Goal: Information Seeking & Learning: Learn about a topic

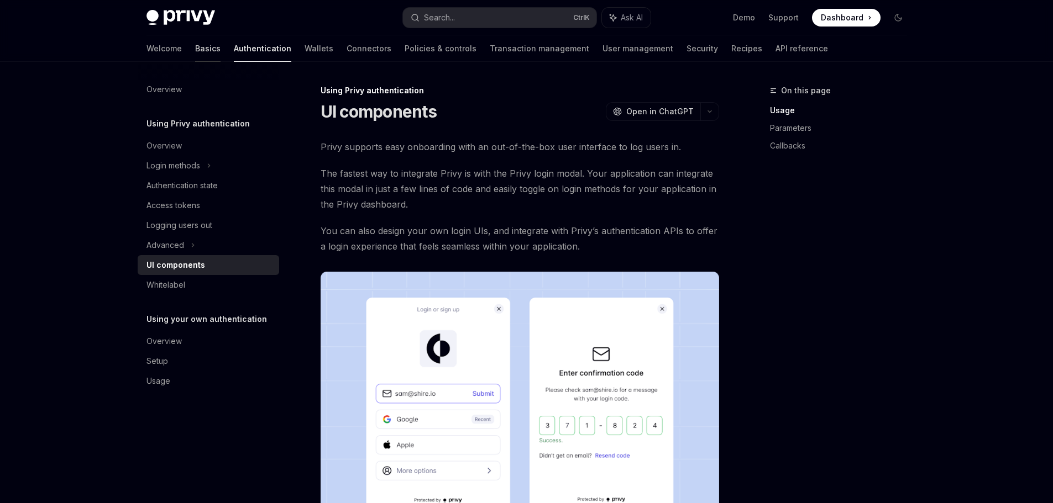
scroll to position [540, 0]
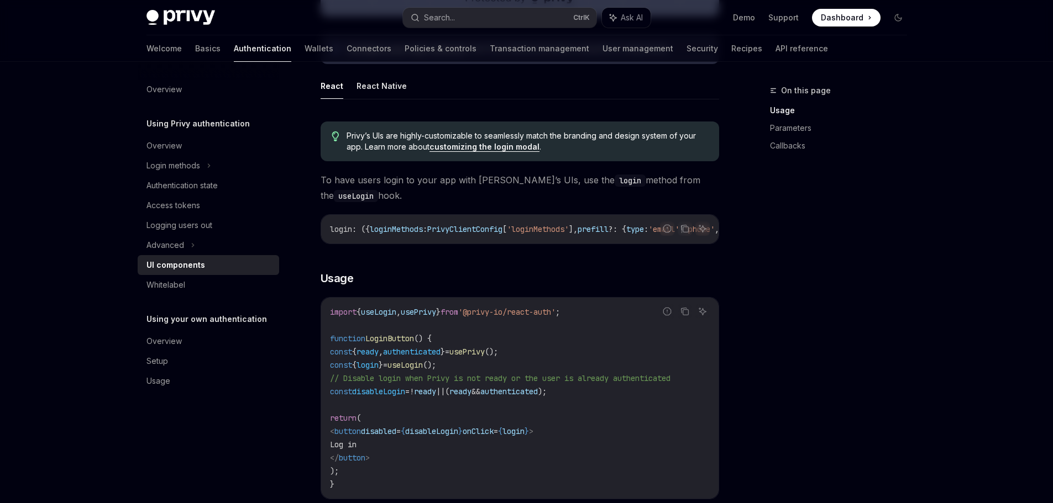
click at [180, 19] on img at bounding box center [180, 17] width 69 height 15
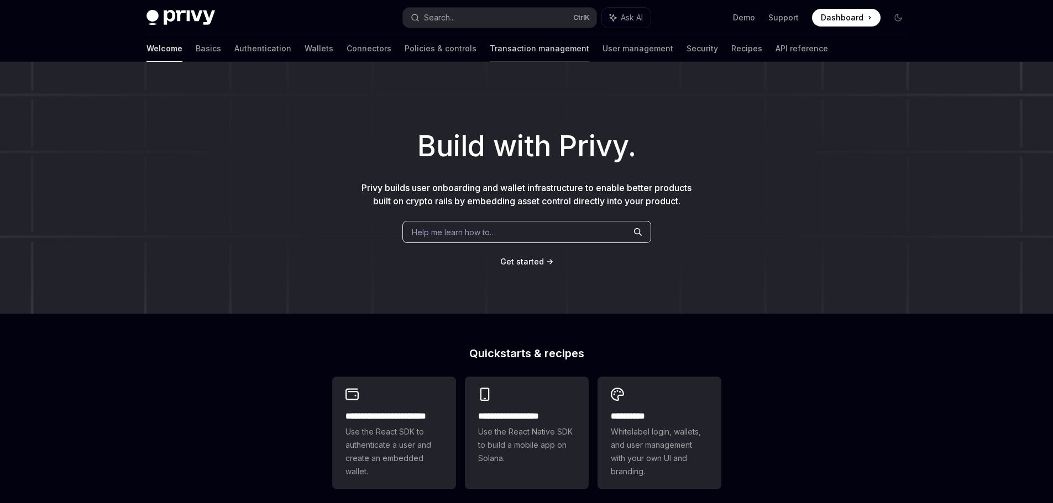
click at [490, 52] on link "Transaction management" at bounding box center [539, 48] width 99 height 27
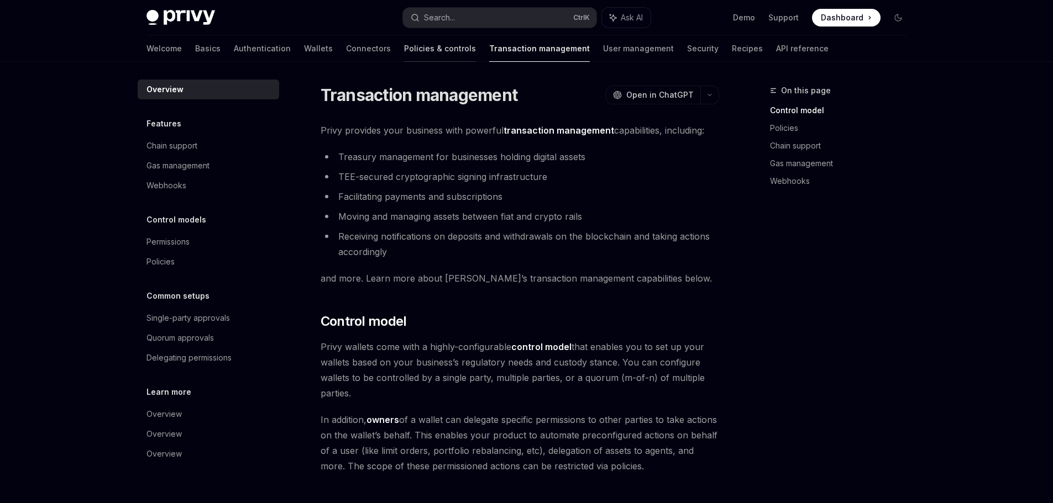
click at [404, 50] on link "Policies & controls" at bounding box center [440, 48] width 72 height 27
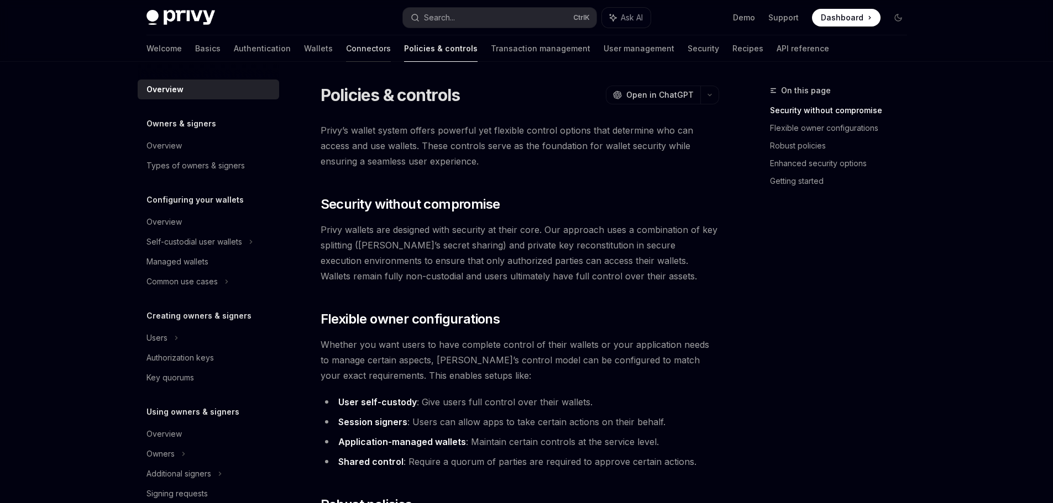
click at [346, 51] on link "Connectors" at bounding box center [368, 48] width 45 height 27
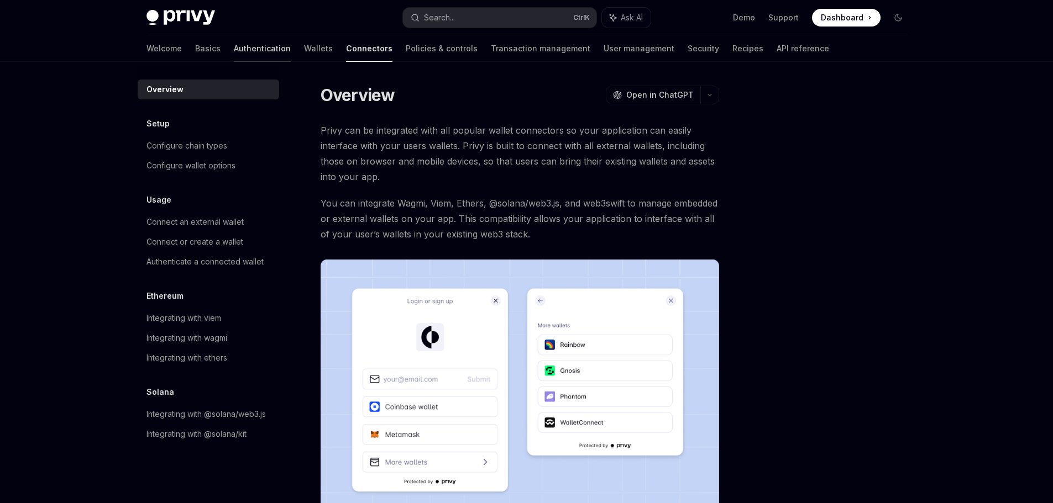
click at [234, 46] on link "Authentication" at bounding box center [262, 48] width 57 height 27
type textarea "*"
